Goal: Check status: Check status

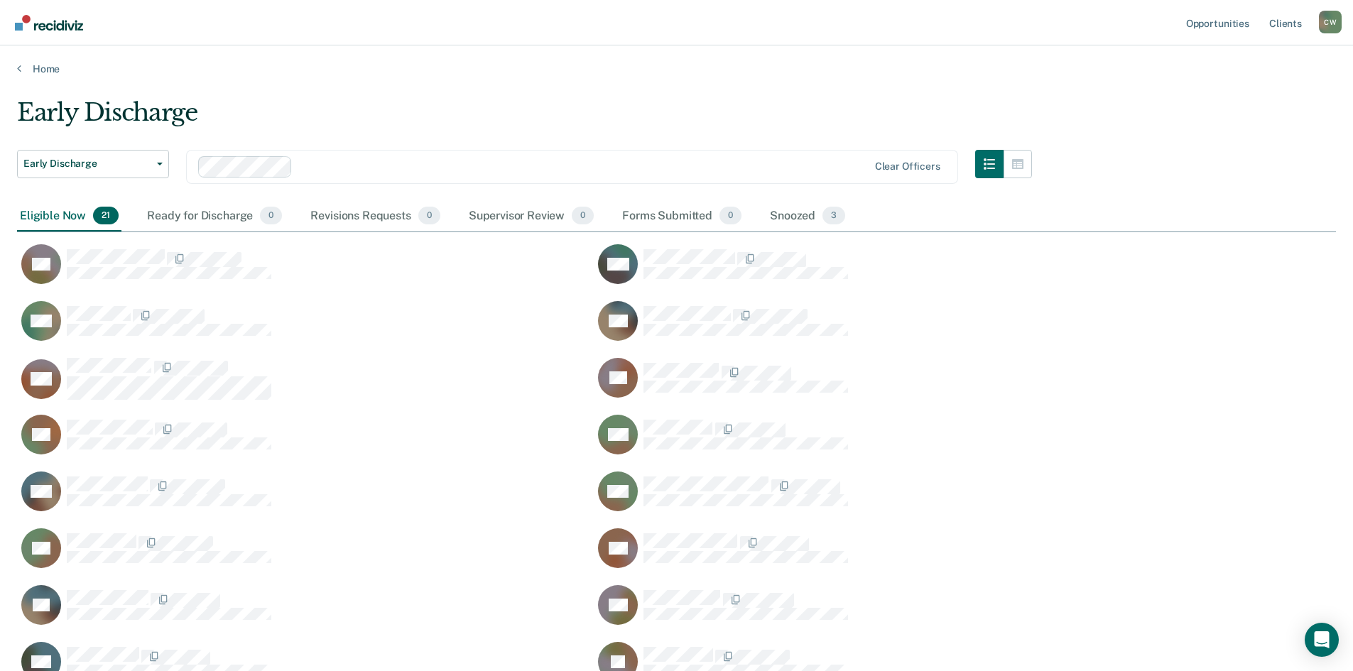
scroll to position [756, 1309]
